Goal: Transaction & Acquisition: Purchase product/service

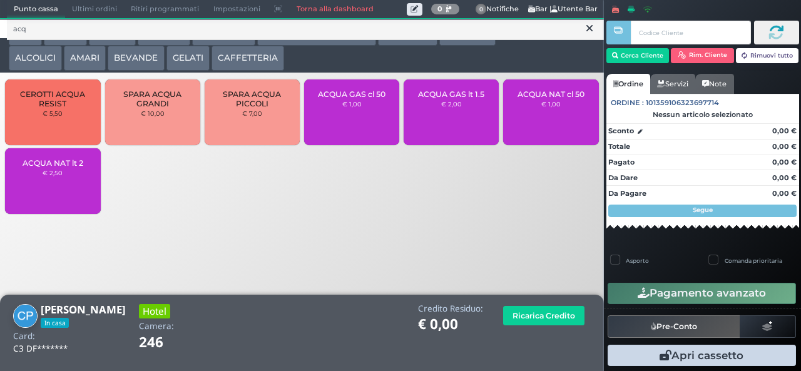
type input "acq"
click at [442, 108] on small "€ 2,00" at bounding box center [451, 104] width 21 height 8
click at [440, 122] on div "ACQUA GAS lt 1.5 € 2,00" at bounding box center [450, 112] width 95 height 66
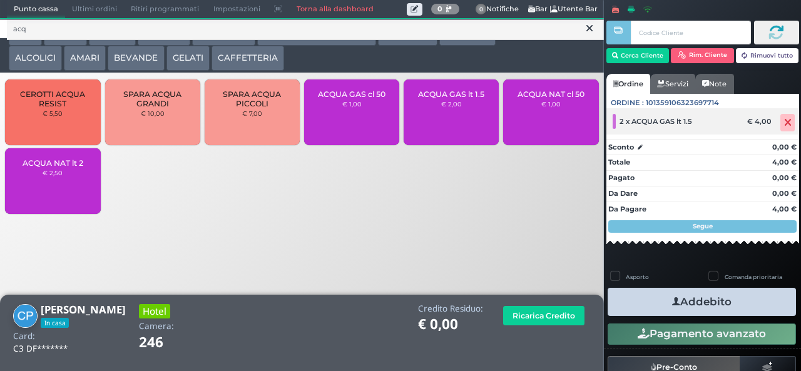
click at [784, 123] on icon at bounding box center [788, 123] width 8 height 1
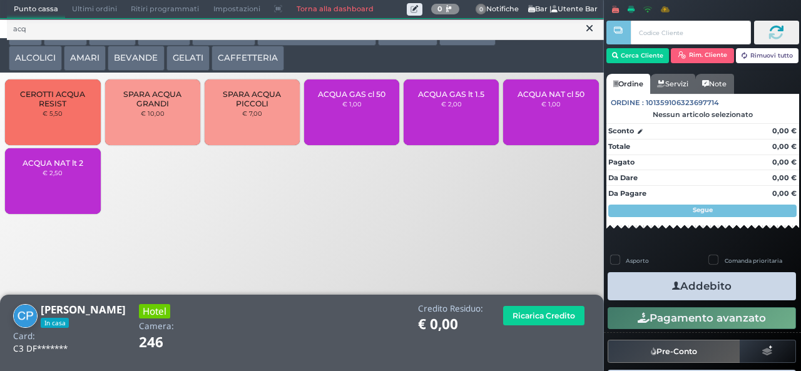
click at [569, 99] on span "ACQUA NAT cl 50" at bounding box center [550, 93] width 67 height 9
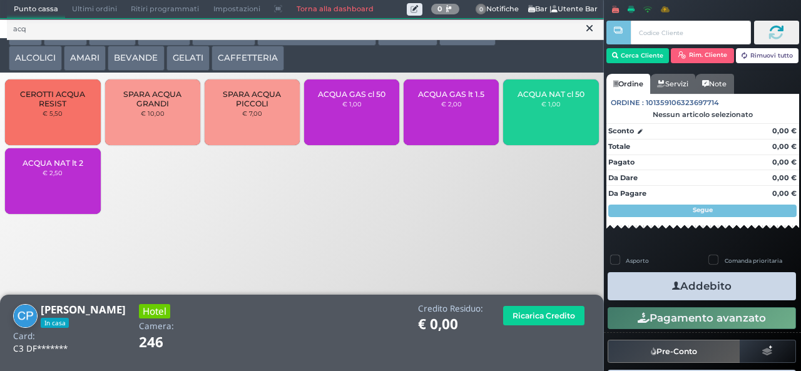
click at [564, 118] on div "ACQUA NAT cl 50 € 1,00" at bounding box center [550, 112] width 95 height 66
click at [572, 119] on div "ACQUA NAT cl 50 € 1,00" at bounding box center [550, 112] width 95 height 66
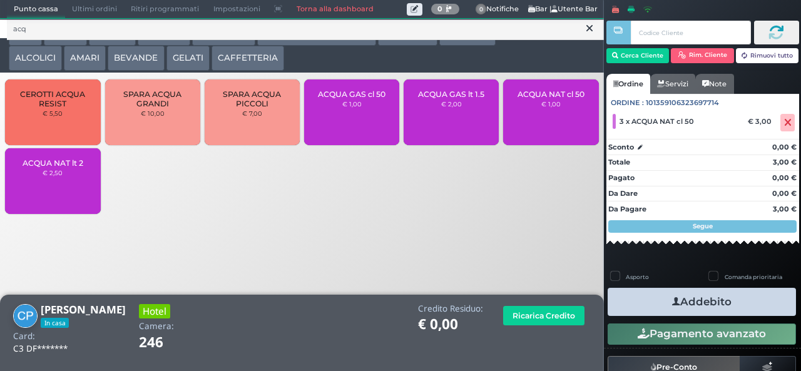
click at [733, 305] on button "Addebito" at bounding box center [701, 302] width 188 height 28
